Goal: Information Seeking & Learning: Understand process/instructions

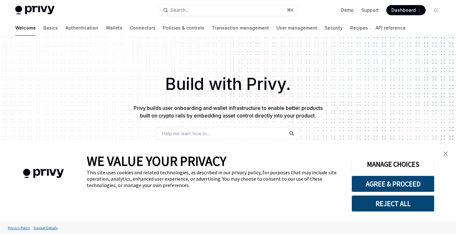
click at [447, 154] on img "close banner" at bounding box center [446, 153] width 4 height 4
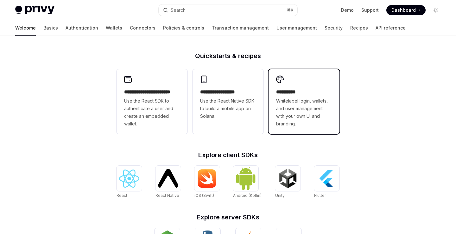
scroll to position [146, 0]
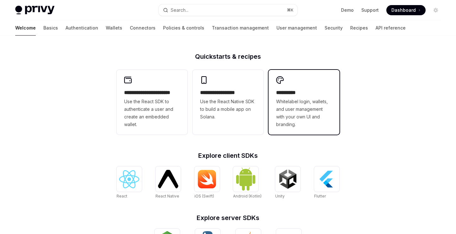
click at [304, 111] on span "Whitelabel login, wallets, and user management with your own UI and branding." at bounding box center [304, 113] width 56 height 30
type textarea "*"
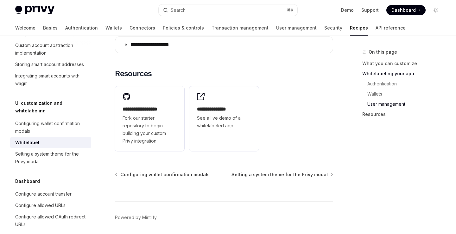
scroll to position [892, 0]
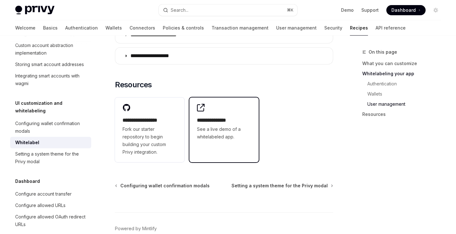
click at [235, 125] on span "See a live demo of a whitelabeled app." at bounding box center [224, 132] width 54 height 15
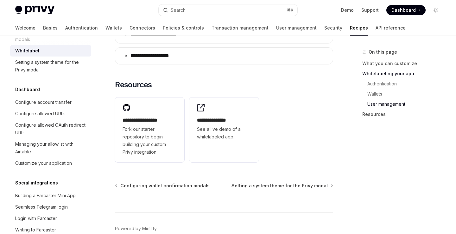
scroll to position [354, 0]
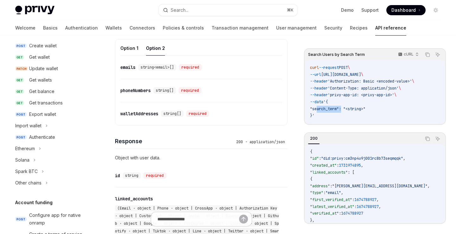
scroll to position [36, 0]
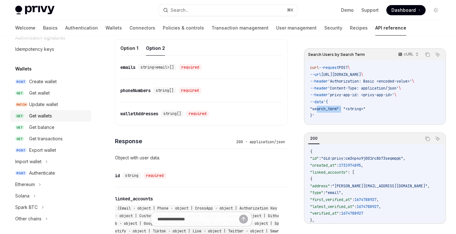
click at [54, 117] on div "Get wallets" at bounding box center [58, 116] width 58 height 8
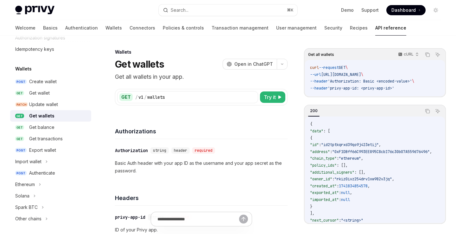
type textarea "*"
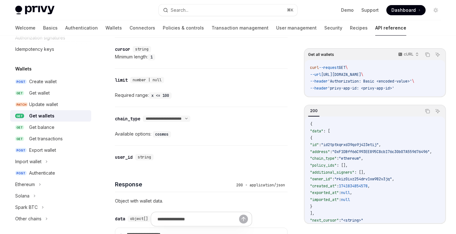
scroll to position [229, 0]
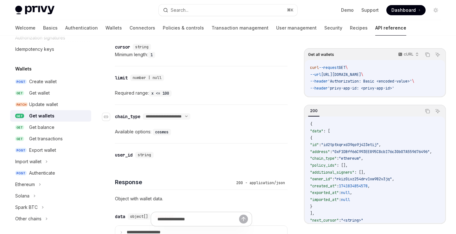
click at [133, 117] on div "chain_type" at bounding box center [127, 116] width 25 height 6
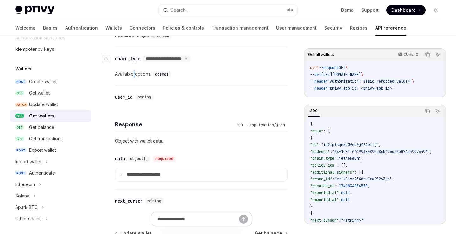
click at [133, 117] on div "**********" at bounding box center [201, 20] width 173 height 383
click at [130, 95] on div "user_id" at bounding box center [124, 96] width 18 height 6
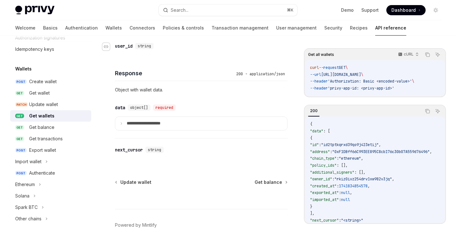
click at [109, 45] on div "Navigate to header" at bounding box center [106, 47] width 8 height 8
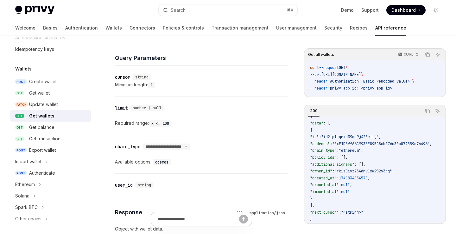
scroll to position [201, 0]
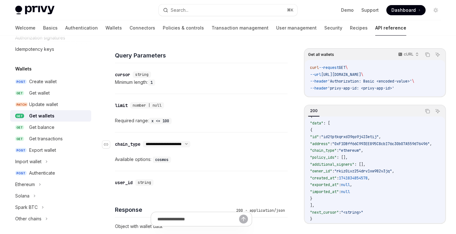
click at [190, 143] on select "**********" at bounding box center [167, 143] width 48 height 5
click at [144, 141] on select "**********" at bounding box center [167, 143] width 48 height 5
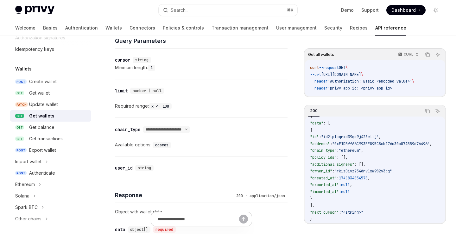
scroll to position [218, 0]
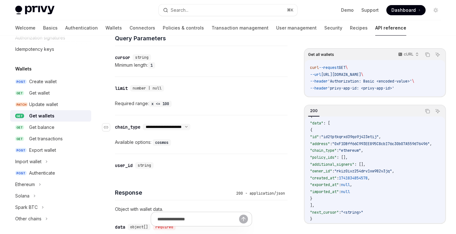
click at [190, 127] on select "**********" at bounding box center [167, 126] width 48 height 5
click at [144, 124] on select "**********" at bounding box center [167, 126] width 48 height 5
click at [190, 126] on select "**********" at bounding box center [167, 126] width 48 height 5
select select "*"
click at [144, 124] on select "**********" at bounding box center [167, 126] width 48 height 5
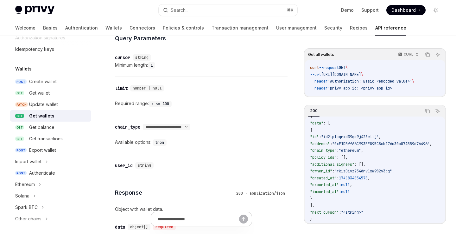
click at [224, 141] on div "Available options: tron" at bounding box center [201, 142] width 173 height 8
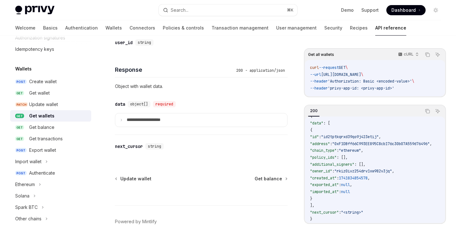
scroll to position [345, 0]
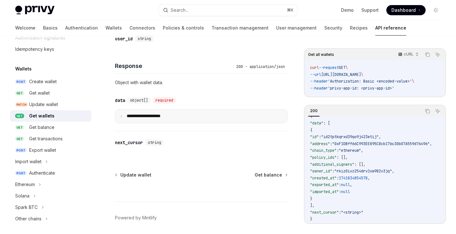
click at [195, 116] on summary "**********" at bounding box center [201, 115] width 172 height 13
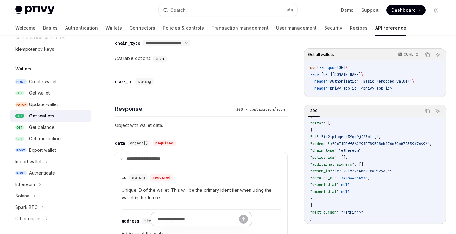
scroll to position [290, 0]
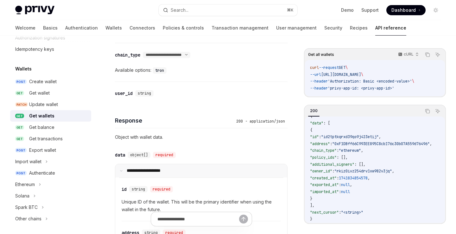
click at [119, 167] on summary "**********" at bounding box center [201, 170] width 172 height 13
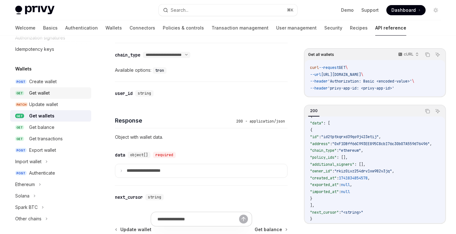
click at [55, 93] on div "Get wallet" at bounding box center [58, 93] width 58 height 8
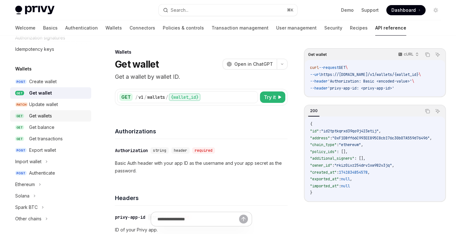
click at [44, 118] on div "Get wallets" at bounding box center [40, 116] width 23 height 8
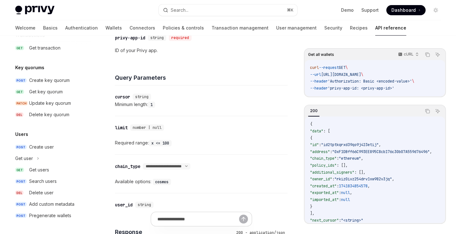
scroll to position [179, 0]
click at [48, 168] on div "Get users" at bounding box center [39, 170] width 20 height 8
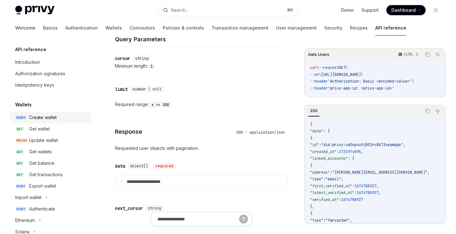
click at [62, 119] on div "Create wallet" at bounding box center [58, 117] width 58 height 8
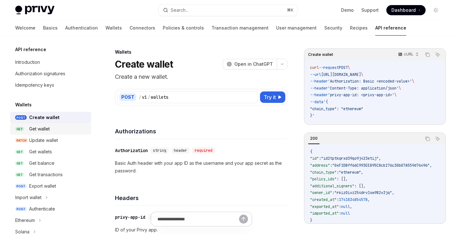
click at [53, 130] on div "Get wallet" at bounding box center [58, 129] width 58 height 8
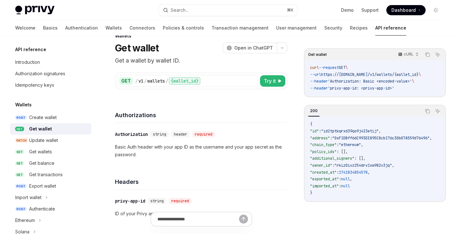
scroll to position [20, 0]
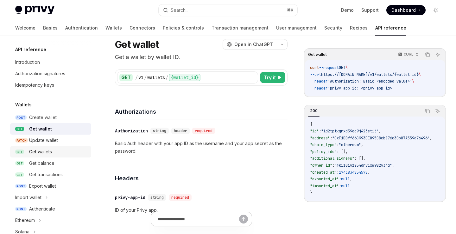
click at [60, 153] on div "Get wallets" at bounding box center [58, 152] width 58 height 8
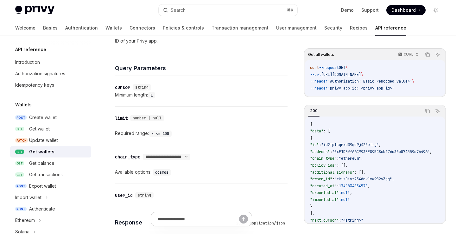
scroll to position [197, 0]
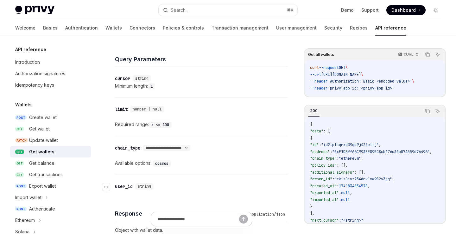
click at [144, 183] on div "string" at bounding box center [144, 186] width 18 height 6
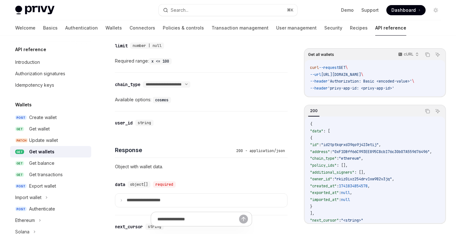
scroll to position [254, 0]
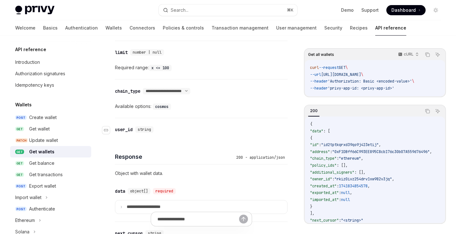
click at [145, 130] on span "string" at bounding box center [144, 129] width 13 height 5
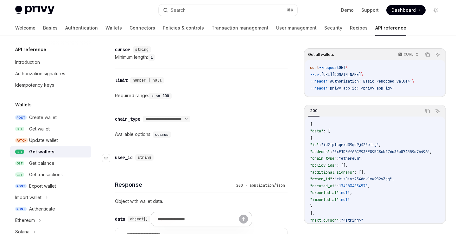
scroll to position [223, 0]
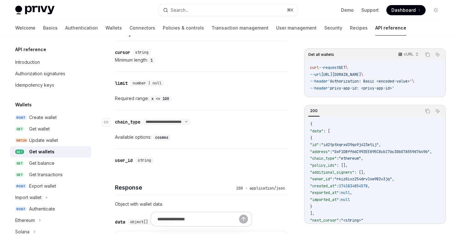
click at [131, 121] on div "chain_type" at bounding box center [127, 122] width 25 height 6
click at [131, 121] on div "**********" at bounding box center [201, 83] width 173 height 383
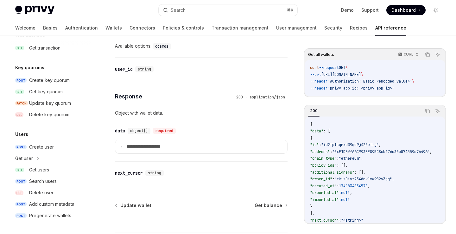
scroll to position [315, 0]
click at [61, 170] on div "Get users" at bounding box center [58, 170] width 58 height 8
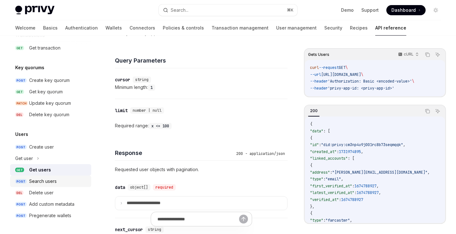
scroll to position [201, 0]
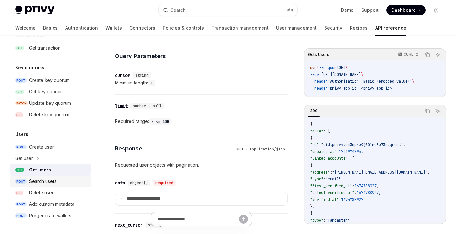
click at [58, 181] on div "Search users" at bounding box center [58, 181] width 58 height 8
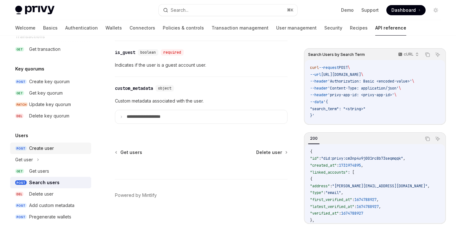
scroll to position [433, 0]
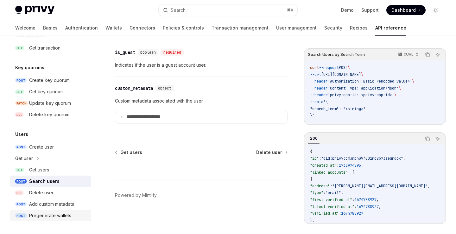
click at [65, 213] on div "Pregenerate wallets" at bounding box center [50, 215] width 42 height 8
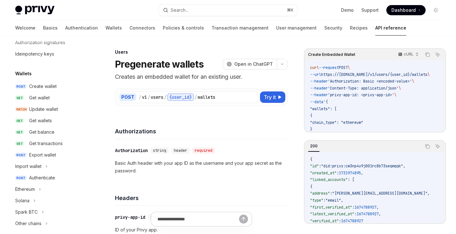
scroll to position [8, 0]
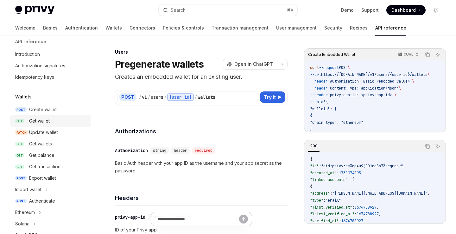
click at [53, 119] on div "Get wallet" at bounding box center [58, 121] width 58 height 8
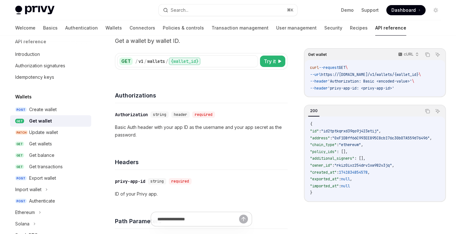
scroll to position [50, 0]
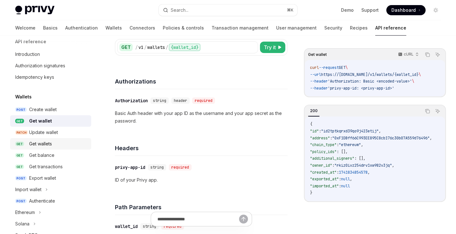
click at [56, 144] on div "Get wallets" at bounding box center [58, 144] width 58 height 8
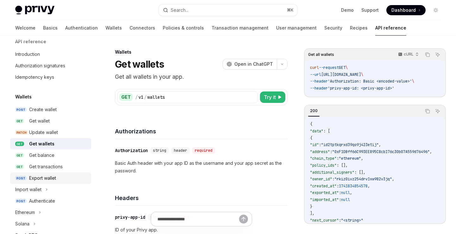
click at [49, 176] on div "Export wallet" at bounding box center [42, 178] width 27 height 8
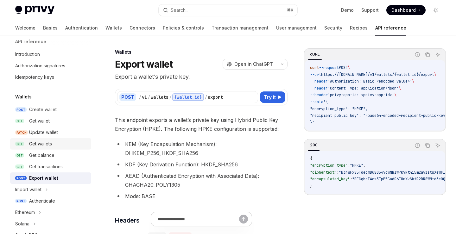
click at [58, 142] on div "Get wallets" at bounding box center [58, 144] width 58 height 8
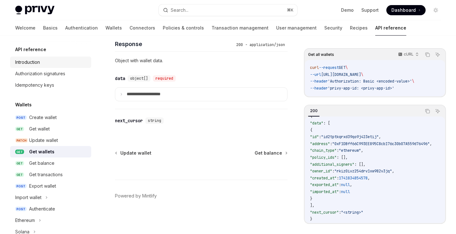
click at [42, 63] on div "Introduction" at bounding box center [51, 62] width 72 height 8
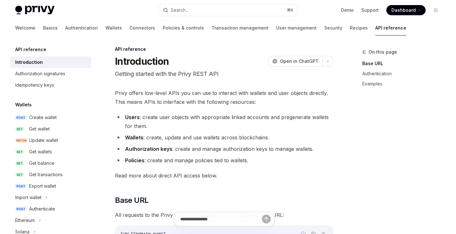
scroll to position [3, 0]
drag, startPoint x: 167, startPoint y: 116, endPoint x: 249, endPoint y: 116, distance: 81.7
click at [249, 116] on li "Users : create user objects with appropriate linked accounts and pregenerate wa…" at bounding box center [224, 121] width 218 height 18
click at [250, 116] on li "Users : create user objects with appropriate linked accounts and pregenerate wa…" at bounding box center [224, 121] width 218 height 18
drag, startPoint x: 272, startPoint y: 118, endPoint x: 207, endPoint y: 122, distance: 65.7
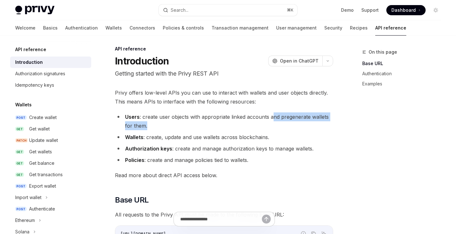
click at [207, 122] on li "Users : create user objects with appropriate linked accounts and pregenerate wa…" at bounding box center [224, 121] width 218 height 18
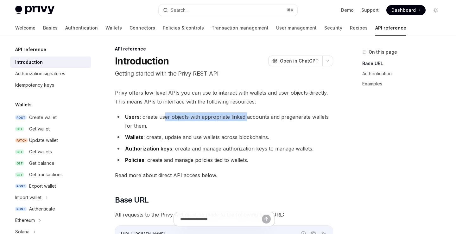
drag, startPoint x: 164, startPoint y: 117, endPoint x: 246, endPoint y: 117, distance: 81.7
click at [246, 117] on li "Users : create user objects with appropriate linked accounts and pregenerate wa…" at bounding box center [224, 121] width 218 height 18
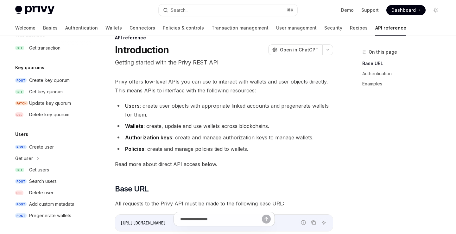
scroll to position [16, 0]
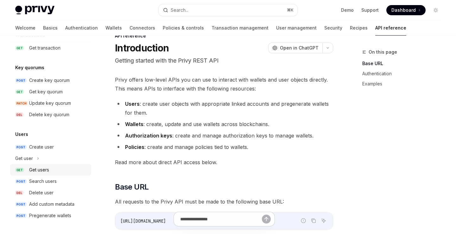
click at [53, 172] on div "Get users" at bounding box center [58, 170] width 58 height 8
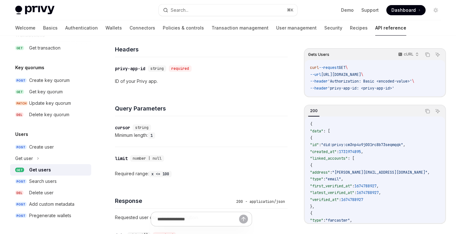
scroll to position [144, 0]
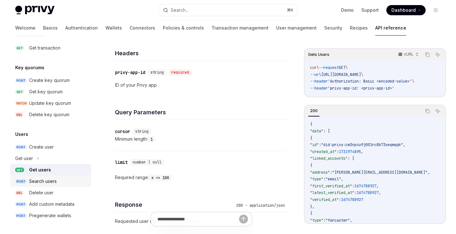
click at [46, 181] on div "Search users" at bounding box center [43, 181] width 28 height 8
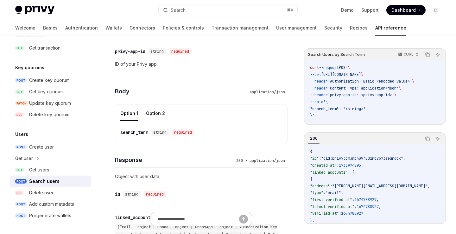
scroll to position [178, 0]
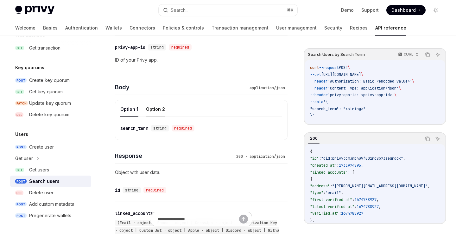
click at [157, 106] on button "Option 2" at bounding box center [155, 108] width 19 height 15
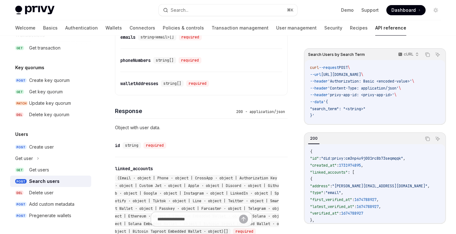
scroll to position [269, 0]
click at [45, 171] on div "Get users" at bounding box center [39, 170] width 20 height 8
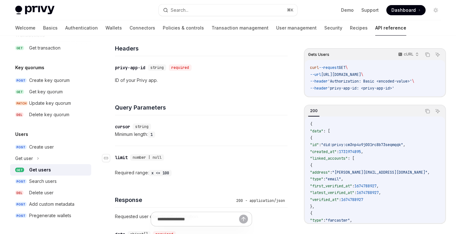
scroll to position [142, 0]
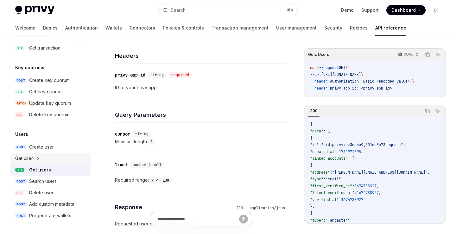
click at [43, 157] on div "Get user" at bounding box center [50, 157] width 81 height 11
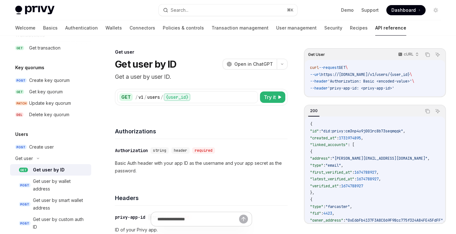
scroll to position [483, 0]
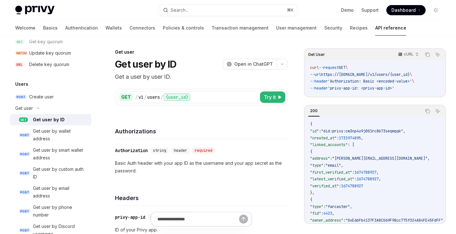
click at [71, 122] on div "Get user by ID" at bounding box center [60, 120] width 54 height 8
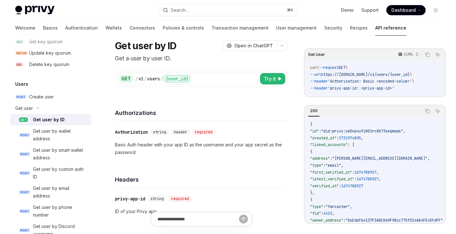
scroll to position [22, 0]
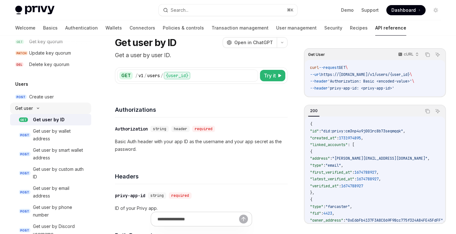
click at [33, 105] on div "Get user" at bounding box center [24, 108] width 18 height 8
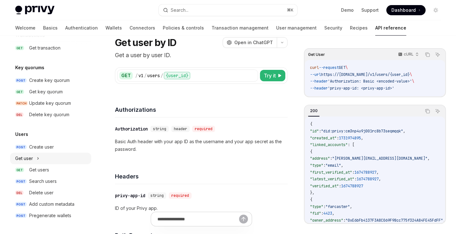
click at [43, 157] on div "Get user" at bounding box center [50, 157] width 81 height 11
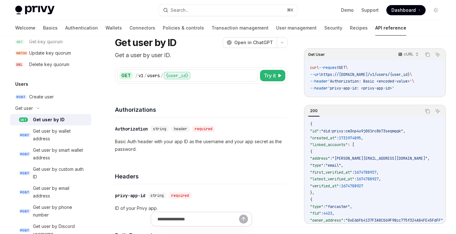
click at [64, 122] on div "Get user by ID" at bounding box center [60, 120] width 54 height 8
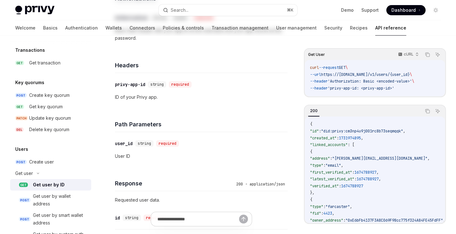
scroll to position [0, 0]
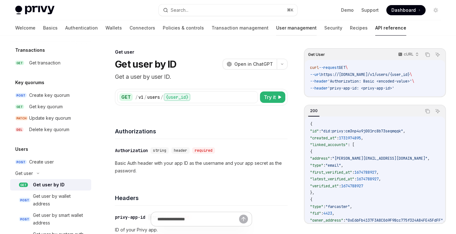
click at [276, 27] on link "User management" at bounding box center [296, 27] width 41 height 15
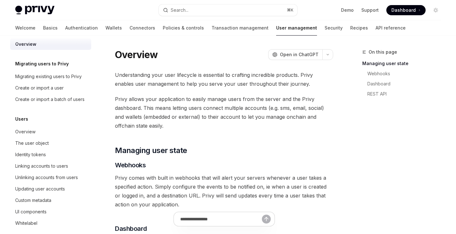
scroll to position [12, 0]
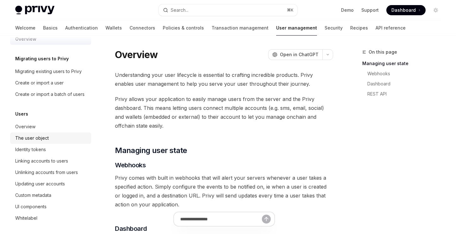
click at [46, 138] on div "The user object" at bounding box center [32, 138] width 34 height 8
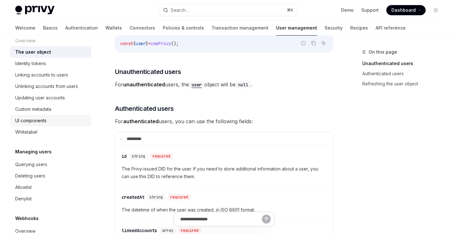
scroll to position [102, 0]
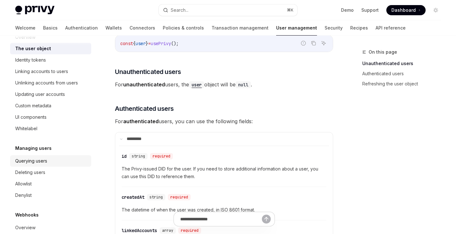
click at [46, 161] on div "Querying users" at bounding box center [31, 161] width 32 height 8
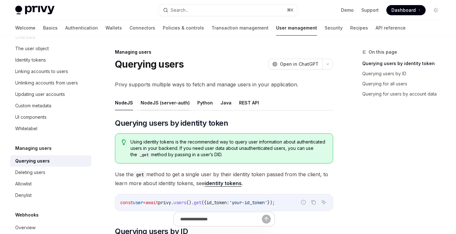
click at [169, 104] on button "NodeJS (server-auth)" at bounding box center [165, 102] width 49 height 15
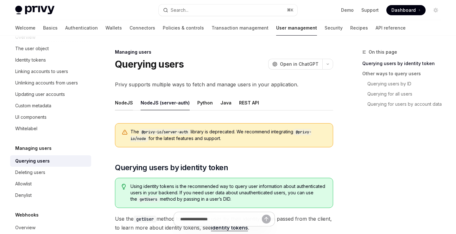
click at [127, 106] on button "NodeJS" at bounding box center [124, 102] width 18 height 15
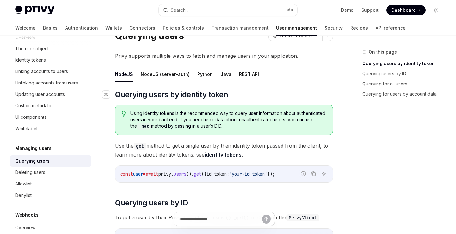
scroll to position [31, 0]
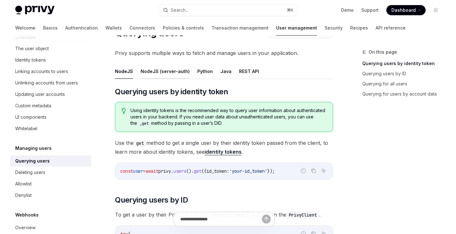
click at [166, 71] on button "NodeJS (server-auth)" at bounding box center [165, 71] width 49 height 15
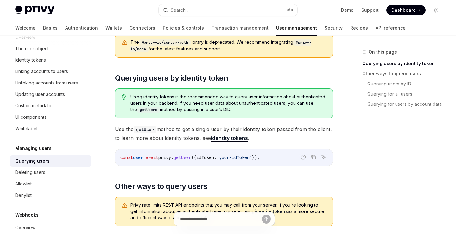
scroll to position [94, 0]
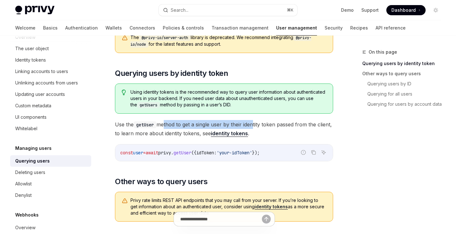
drag, startPoint x: 165, startPoint y: 125, endPoint x: 253, endPoint y: 125, distance: 88.1
click at [255, 125] on span "Use the getUser method to get a single user by their identity token passed from…" at bounding box center [224, 129] width 218 height 18
click at [256, 125] on span "Use the getUser method to get a single user by their identity token passed from…" at bounding box center [224, 129] width 218 height 18
drag, startPoint x: 198, startPoint y: 124, endPoint x: 288, endPoint y: 124, distance: 89.4
click at [288, 124] on span "Use the getUser method to get a single user by their identity token passed from…" at bounding box center [224, 129] width 218 height 18
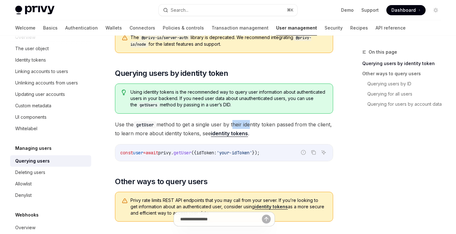
drag, startPoint x: 234, startPoint y: 124, endPoint x: 304, endPoint y: 124, distance: 69.4
click at [304, 124] on span "Use the getUser method to get a single user by their identity token passed from…" at bounding box center [224, 129] width 218 height 18
click at [311, 124] on span "Use the getUser method to get a single user by their identity token passed from…" at bounding box center [224, 129] width 218 height 18
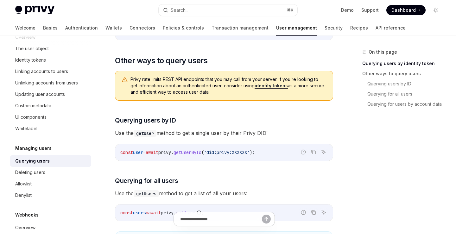
scroll to position [216, 0]
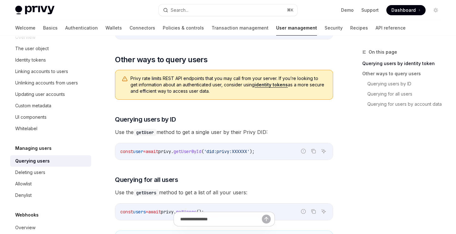
click at [202, 149] on span "getUserById" at bounding box center [188, 151] width 28 height 6
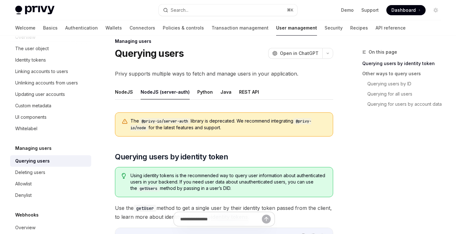
scroll to position [11, 0]
click at [129, 92] on button "NodeJS" at bounding box center [124, 91] width 18 height 15
type textarea "*"
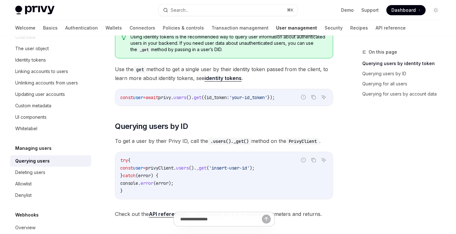
scroll to position [105, 0]
